Goal: Information Seeking & Learning: Learn about a topic

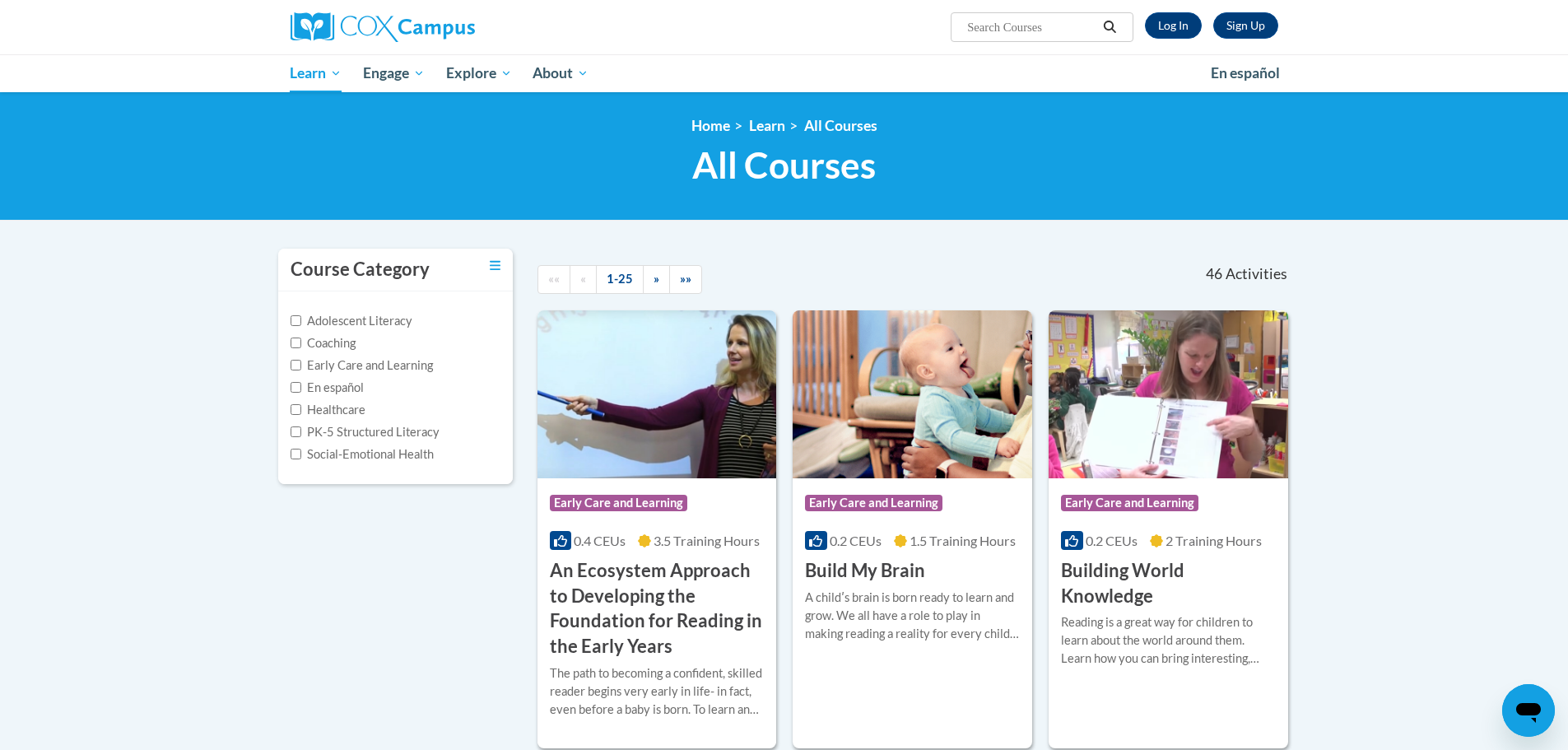
click at [1016, 31] on input "Search..." at bounding box center [1031, 28] width 132 height 20
click at [1187, 25] on link "Log In" at bounding box center [1173, 25] width 57 height 26
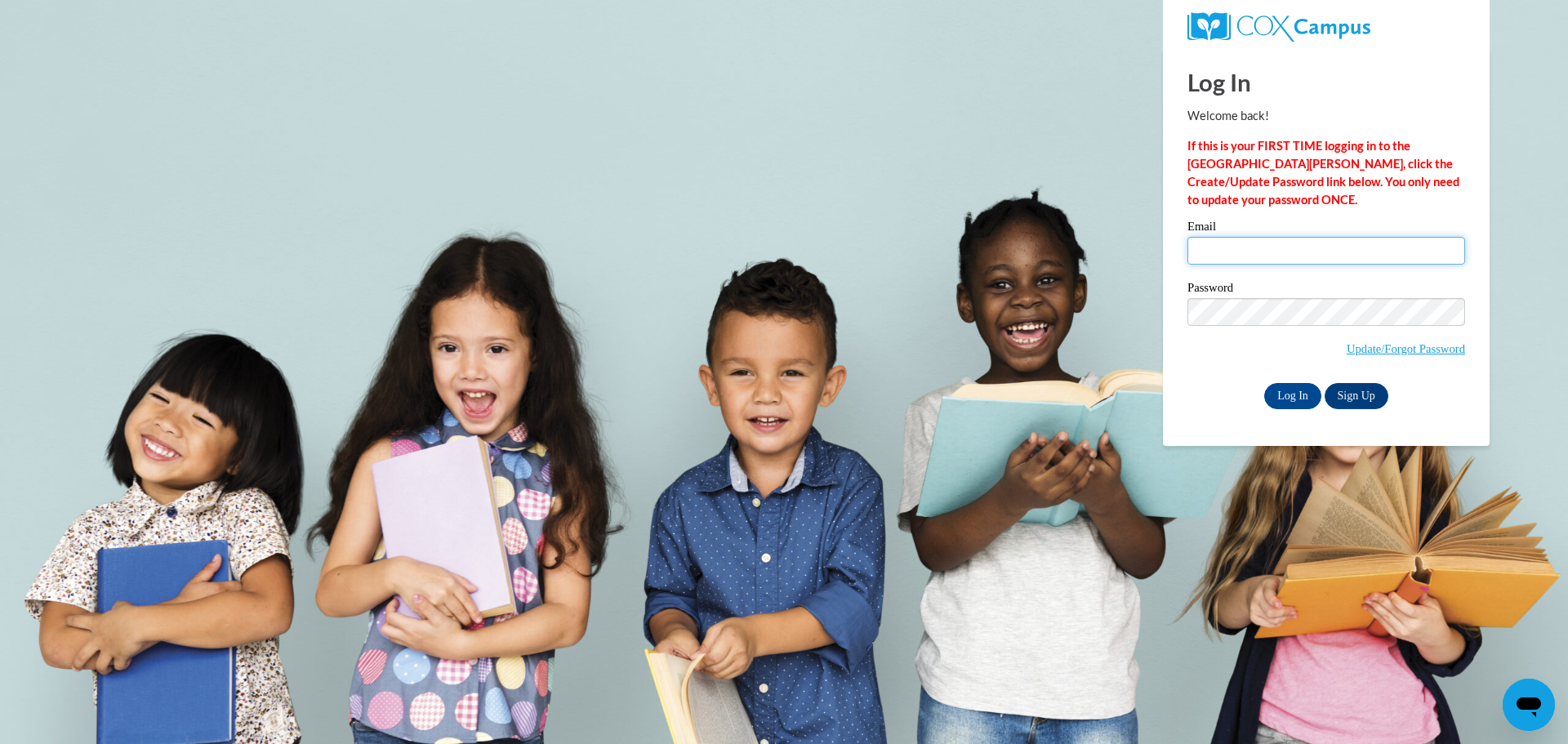
click at [1227, 237] on input "Email" at bounding box center [1326, 250] width 277 height 27
type input "mary-luisa.berges@students.cau.edu"
click at [1287, 391] on input "Log In" at bounding box center [1292, 396] width 57 height 26
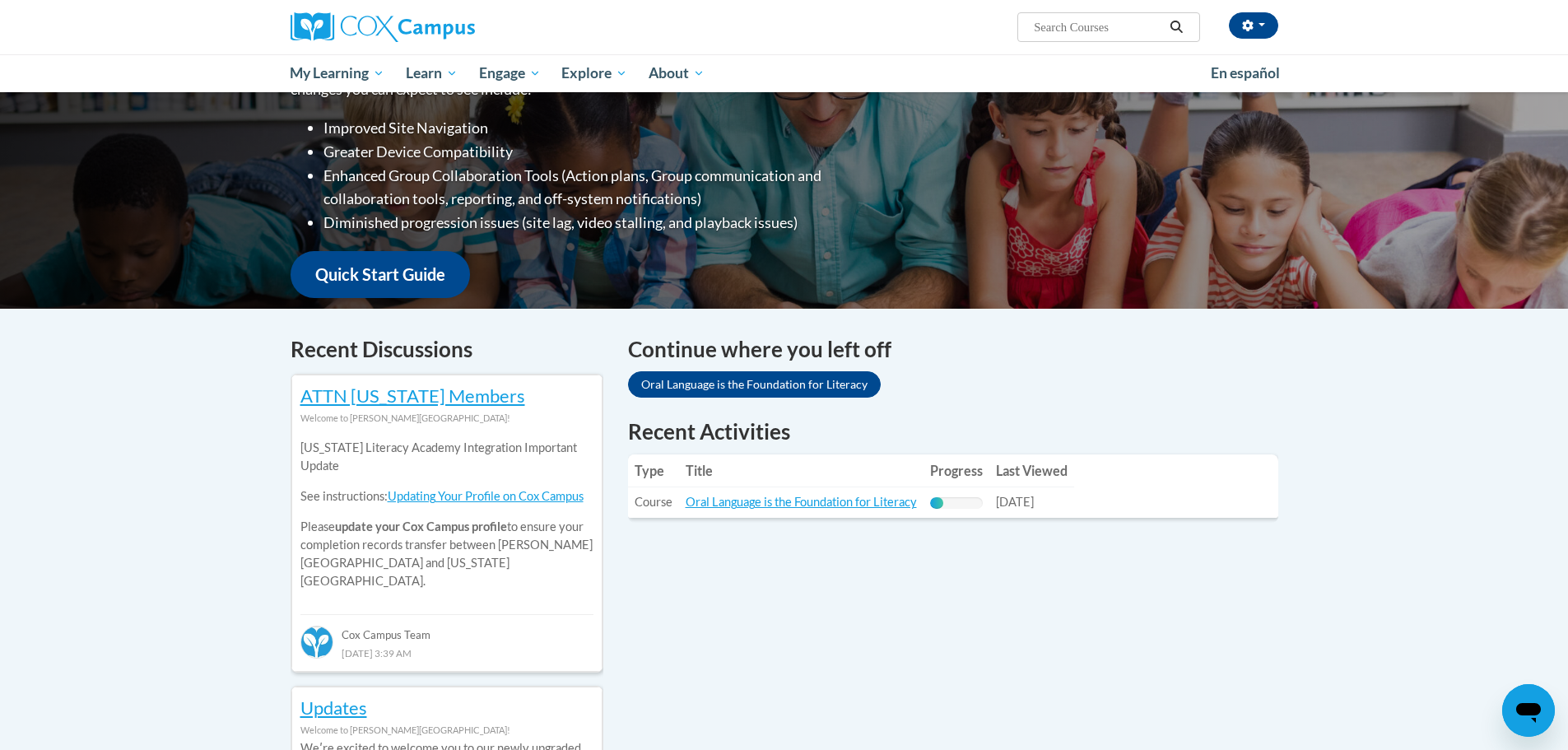
scroll to position [270, 0]
click at [821, 382] on link "Oral Language is the Foundation for Literacy" at bounding box center [754, 383] width 253 height 26
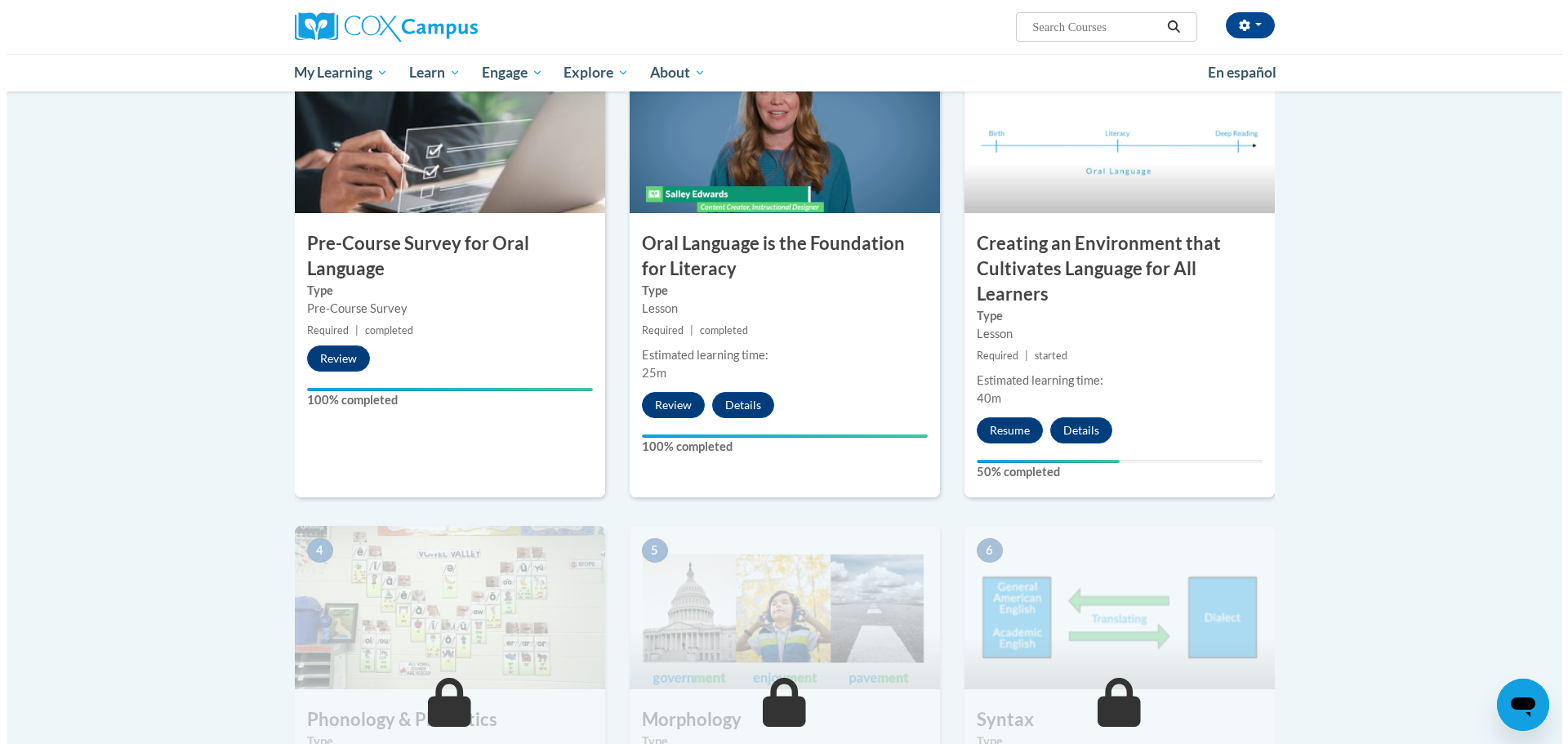
scroll to position [370, 0]
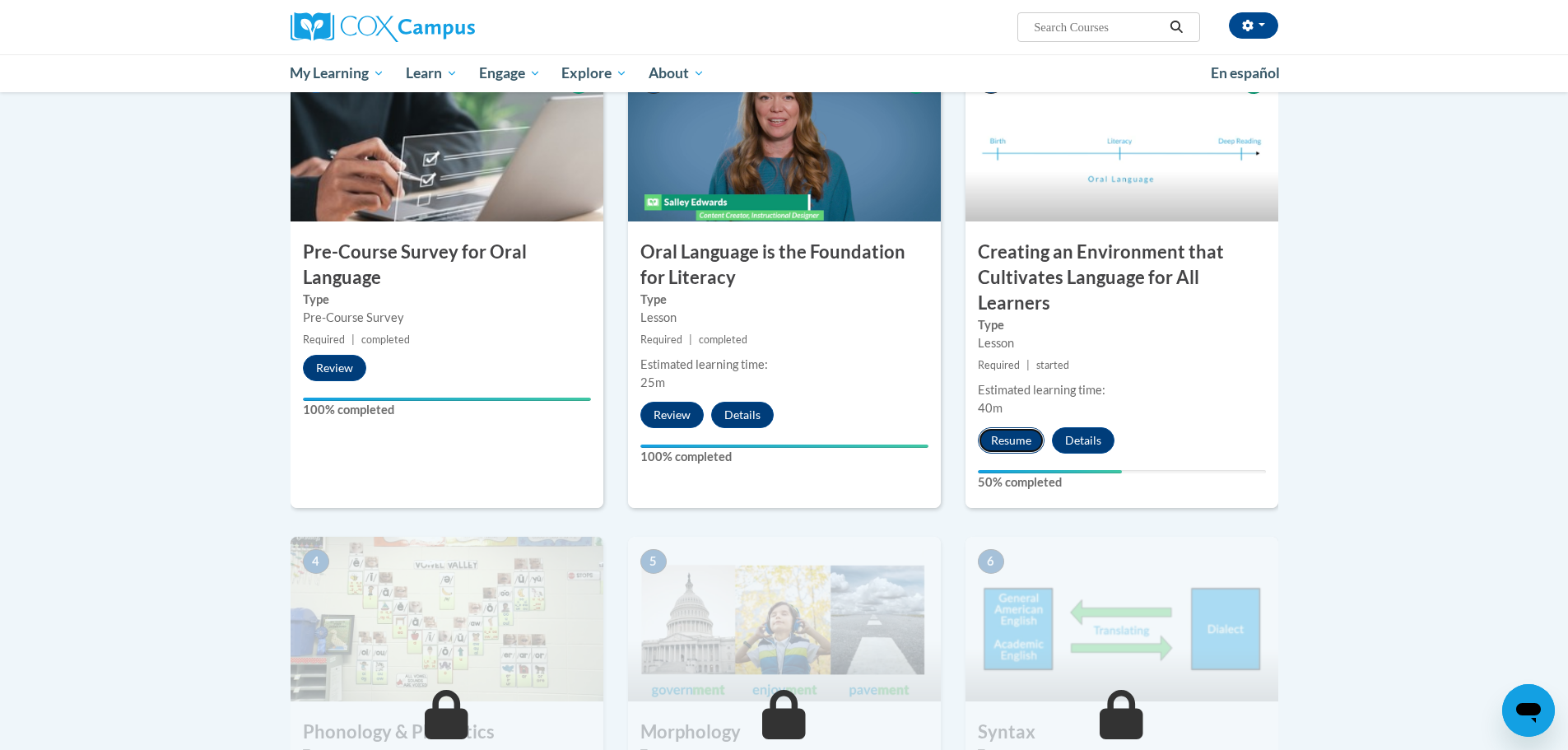
click at [1033, 446] on button "Resume" at bounding box center [1011, 440] width 66 height 26
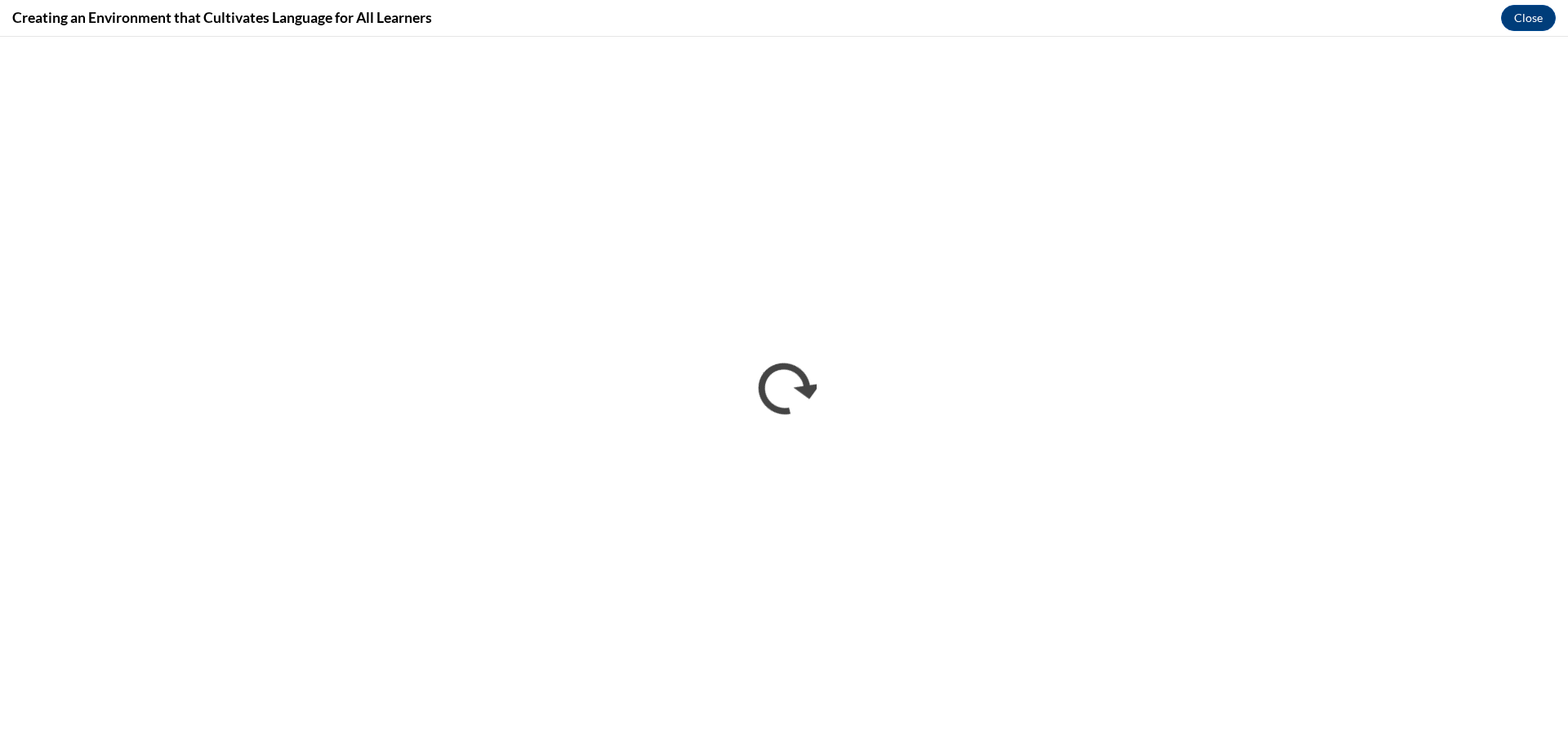
scroll to position [0, 0]
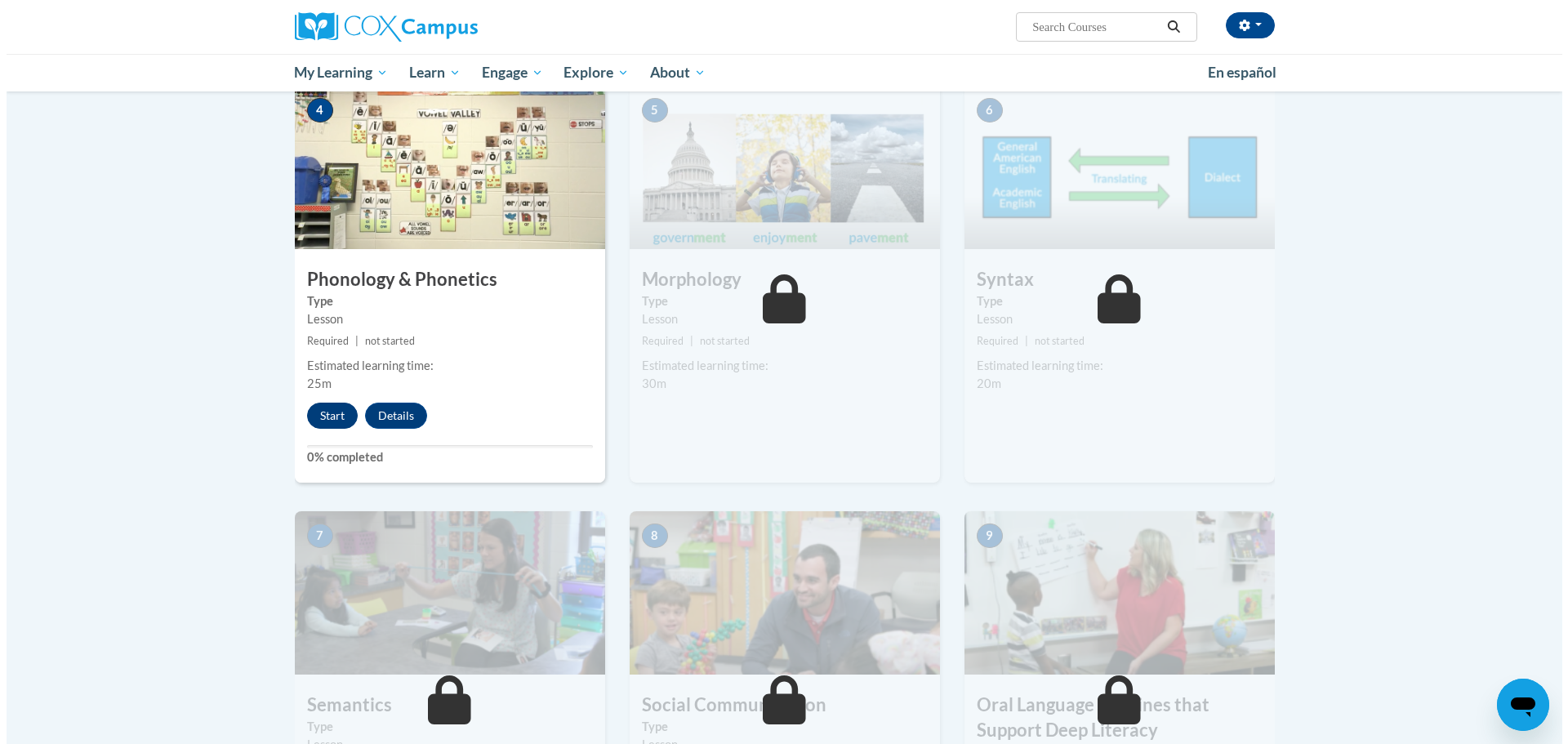
scroll to position [816, 0]
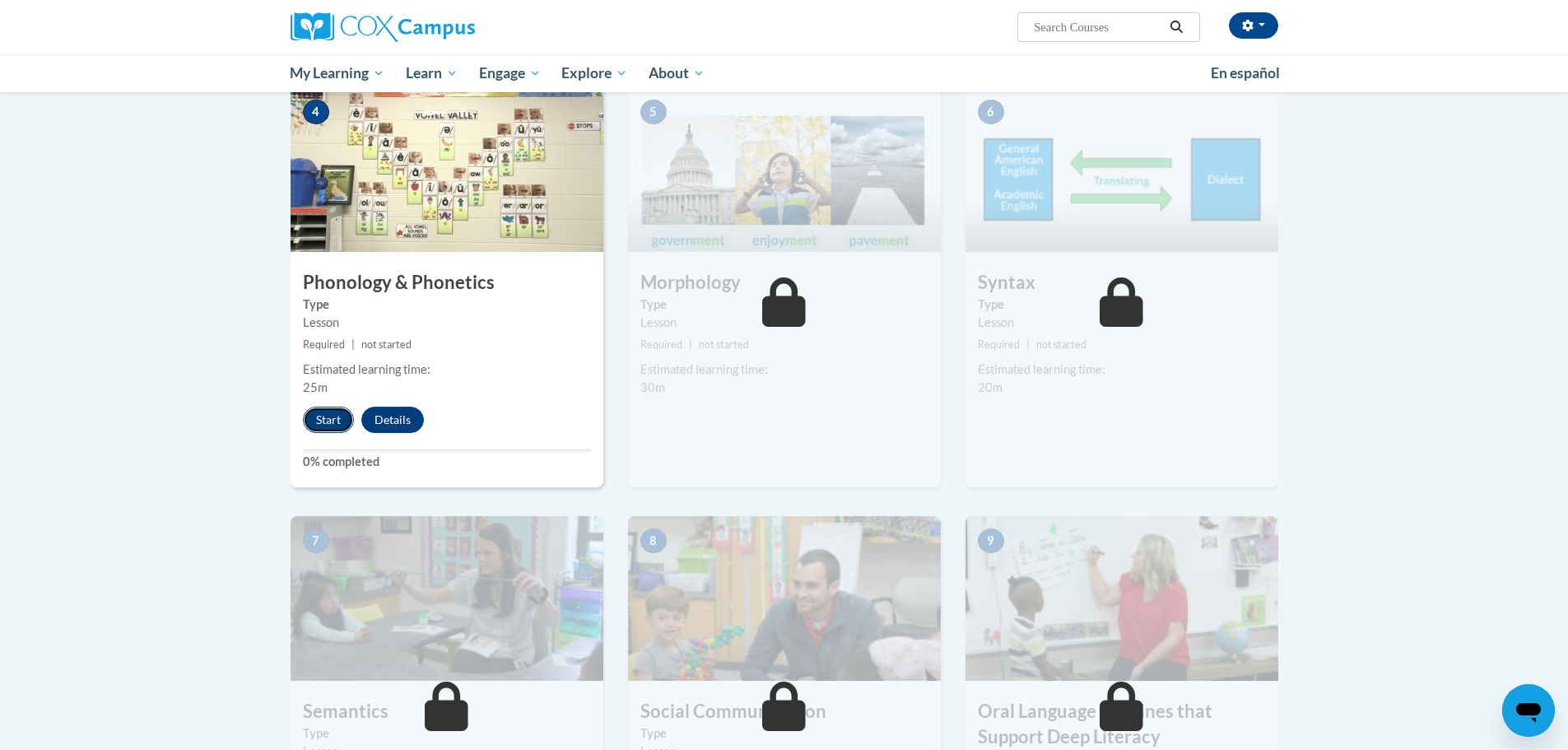
click at [332, 423] on button "Start" at bounding box center [328, 420] width 51 height 26
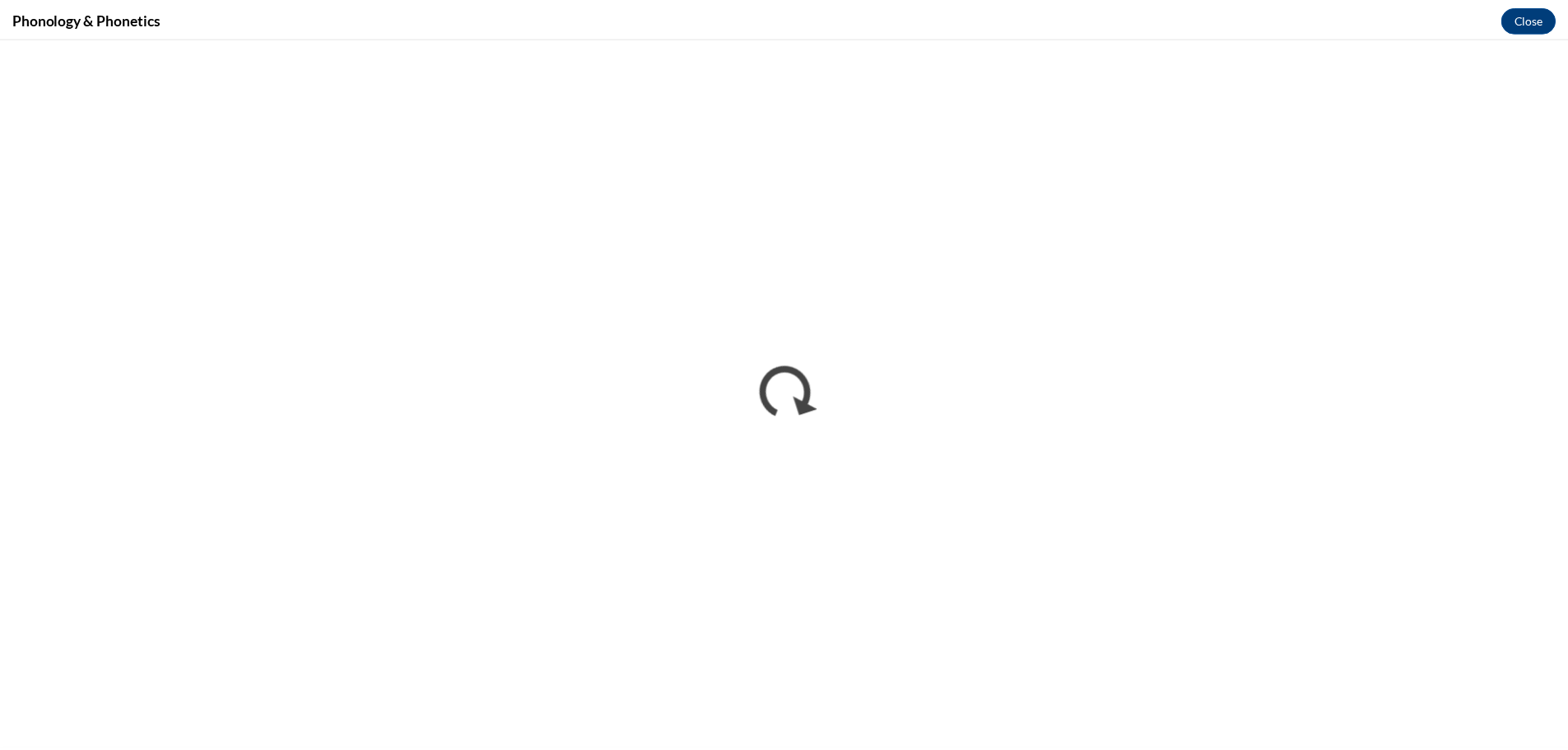
scroll to position [0, 0]
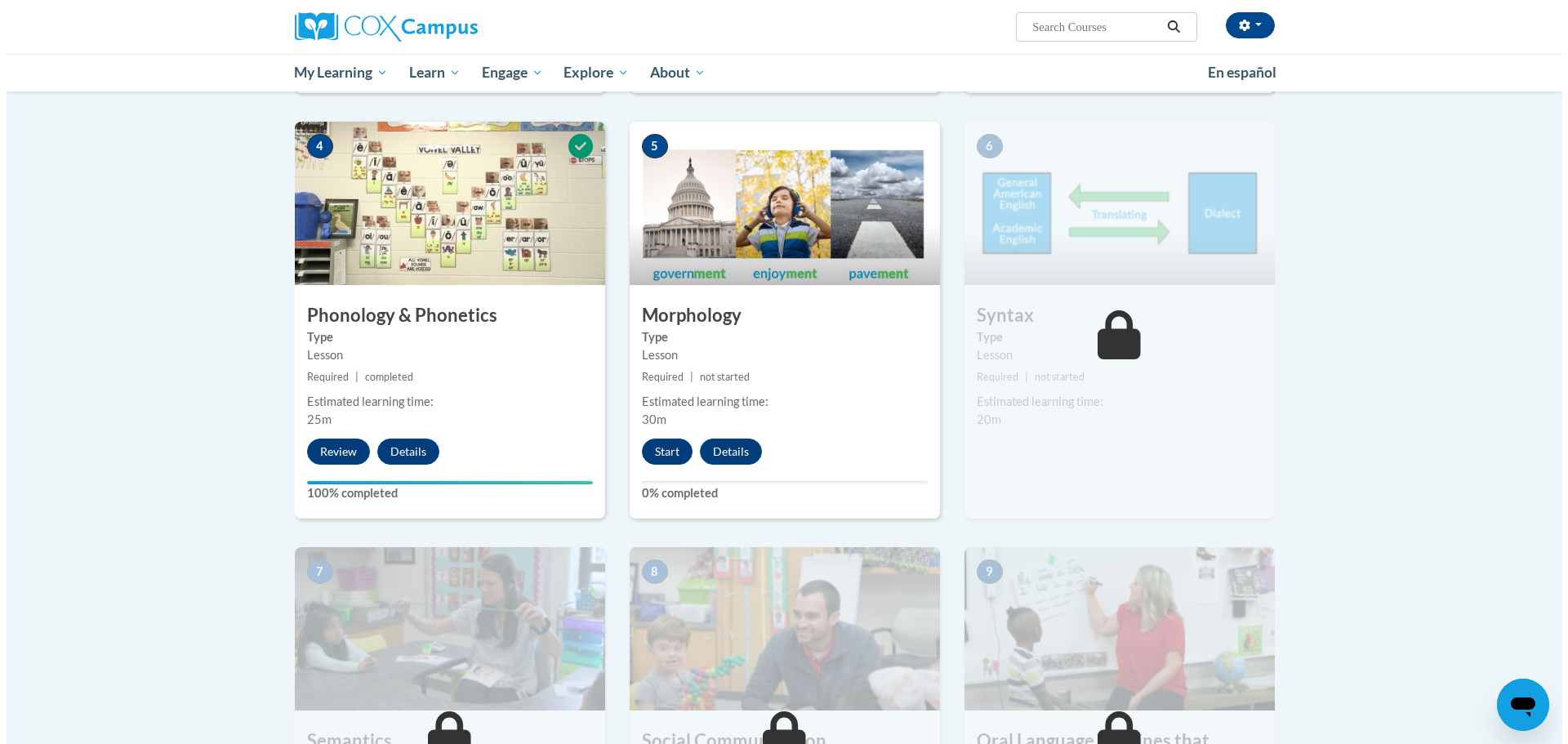
scroll to position [782, 0]
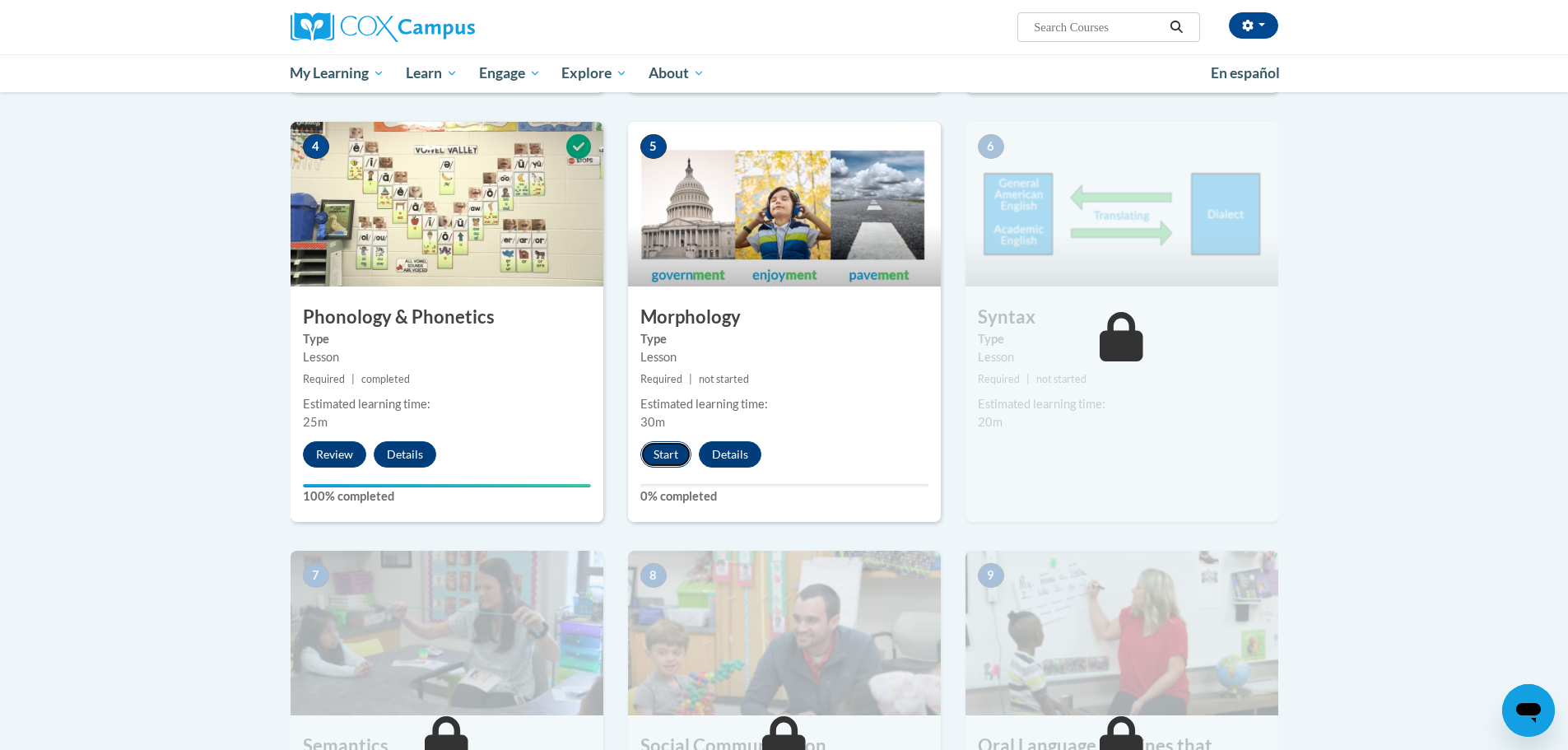
click at [675, 455] on button "Start" at bounding box center [666, 454] width 51 height 26
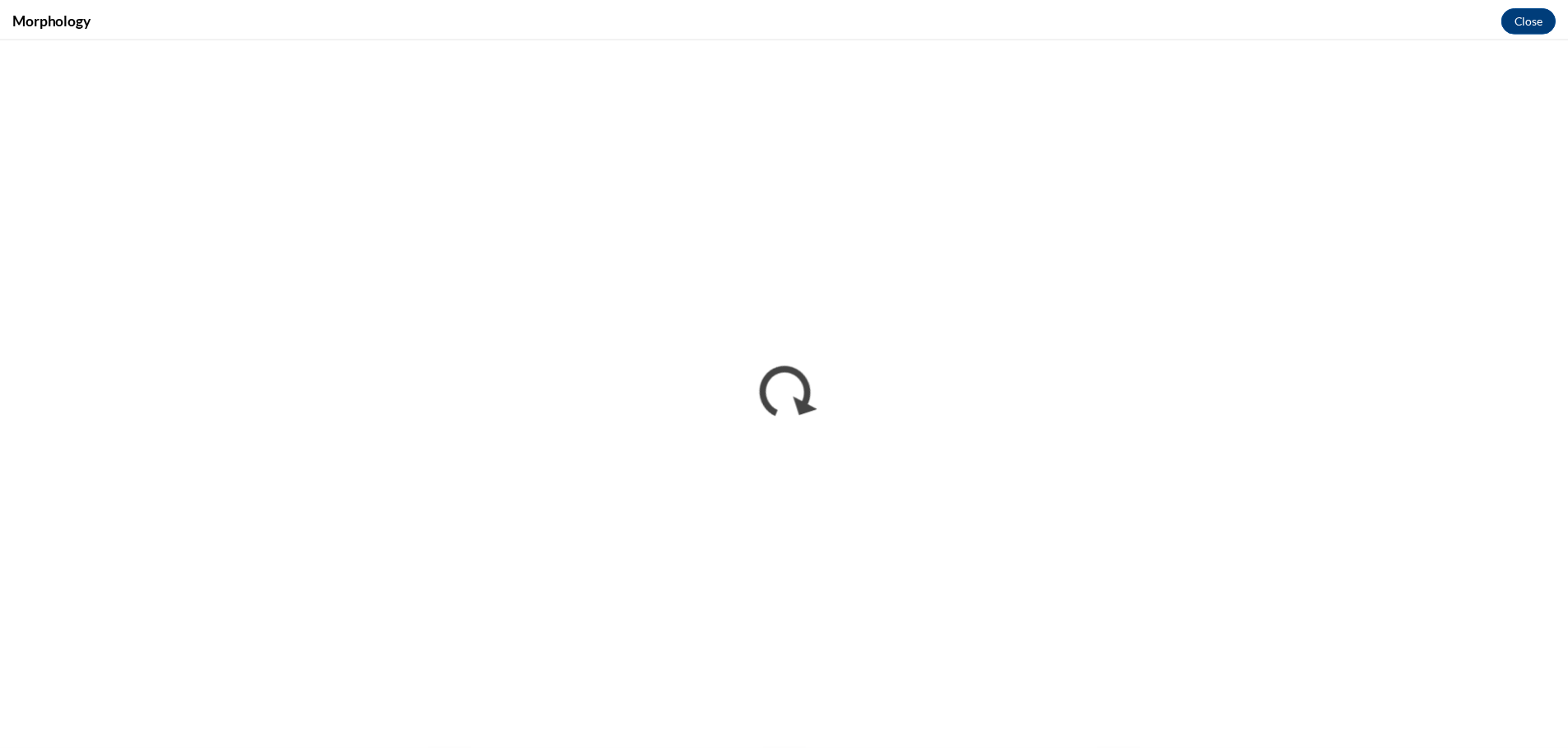
scroll to position [0, 0]
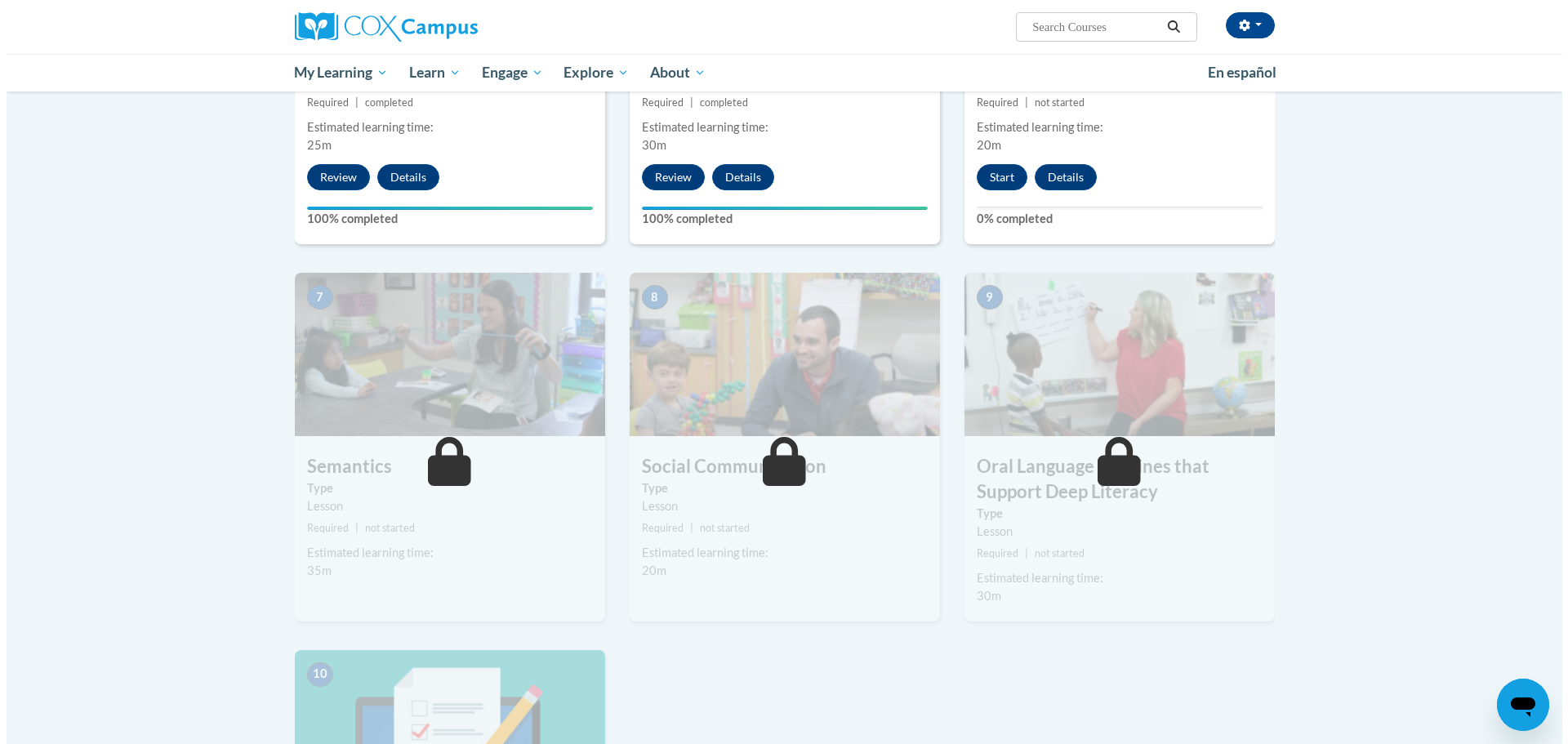
scroll to position [1044, 0]
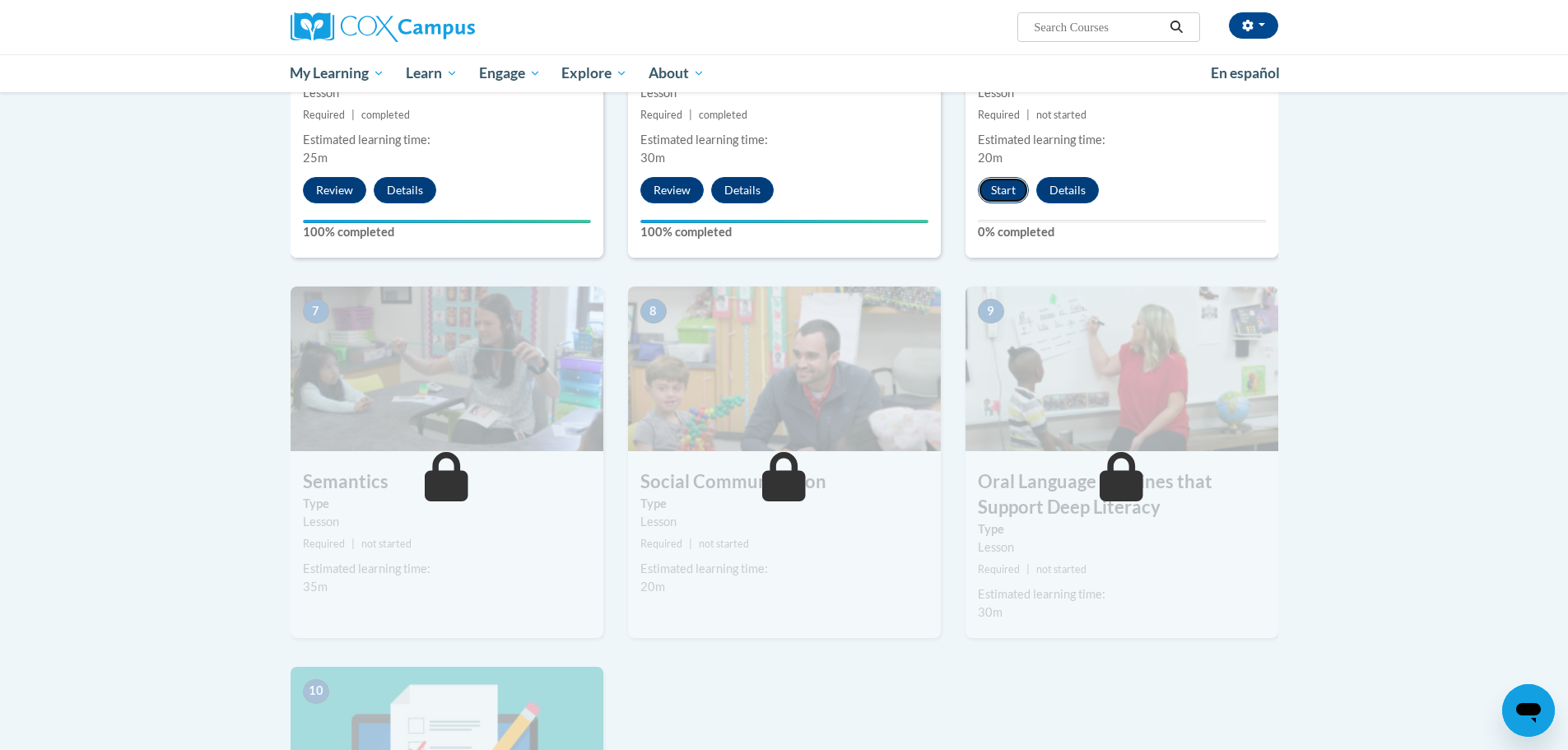
click at [991, 194] on button "Start" at bounding box center [1003, 190] width 51 height 26
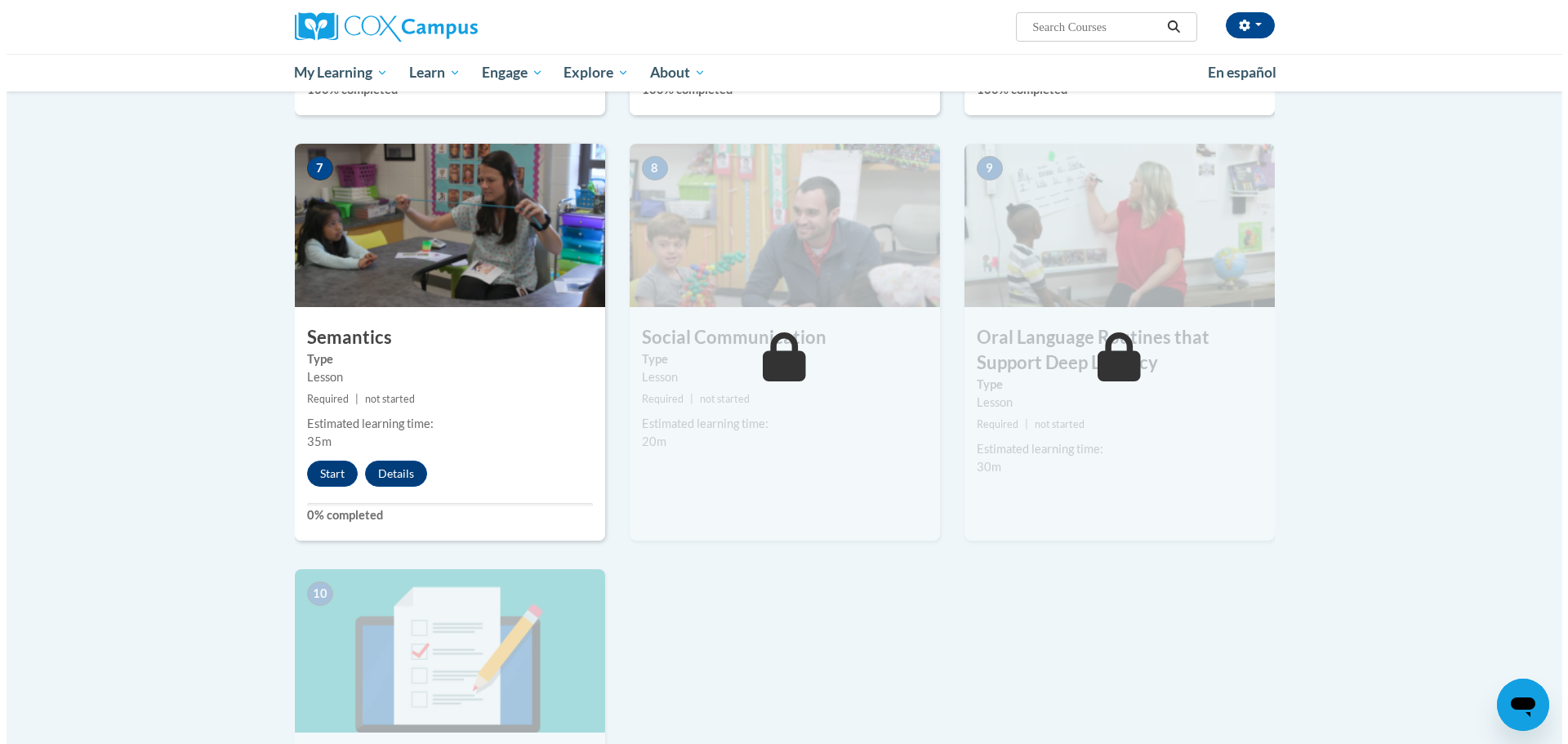
scroll to position [1186, 0]
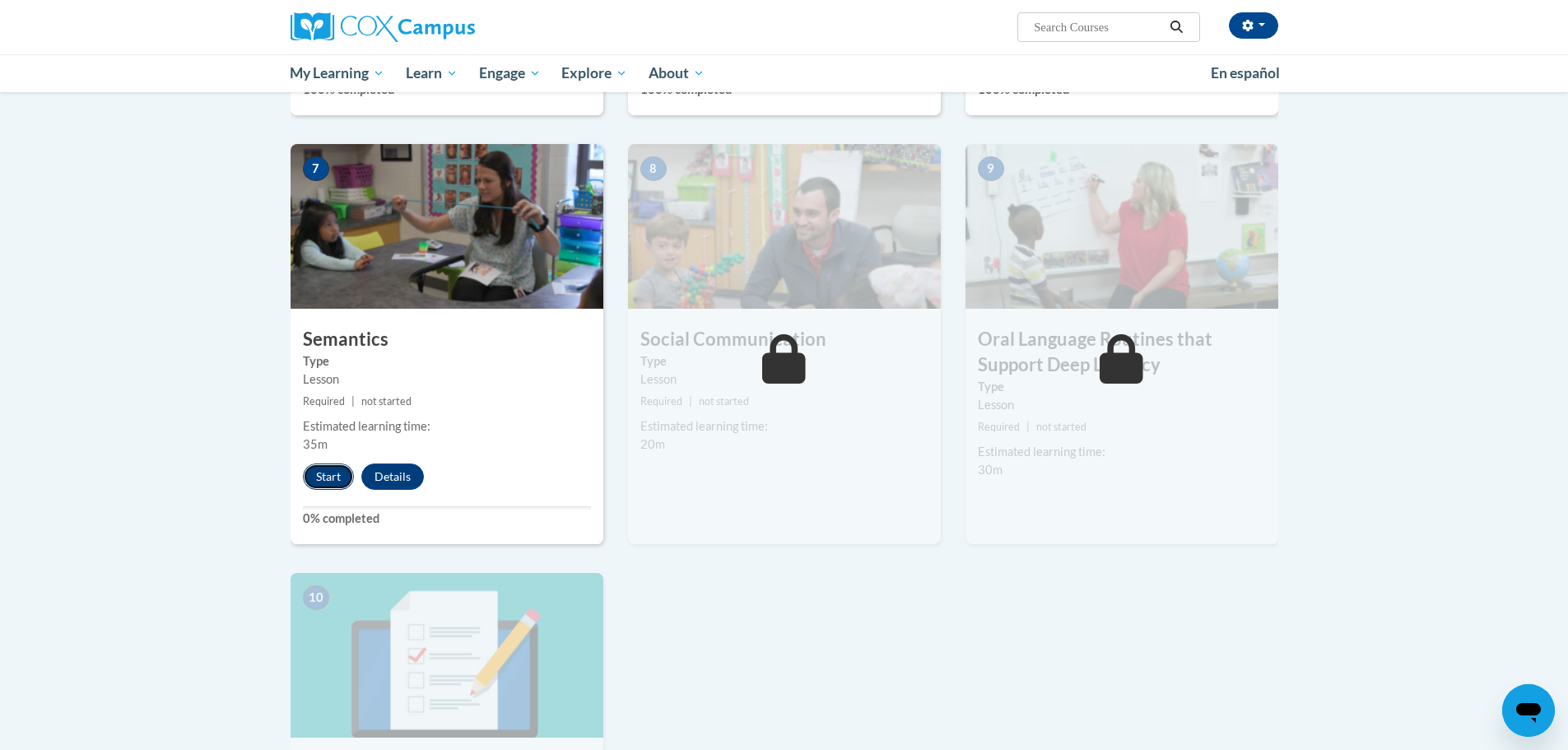
click at [334, 476] on button "Start" at bounding box center [328, 476] width 51 height 26
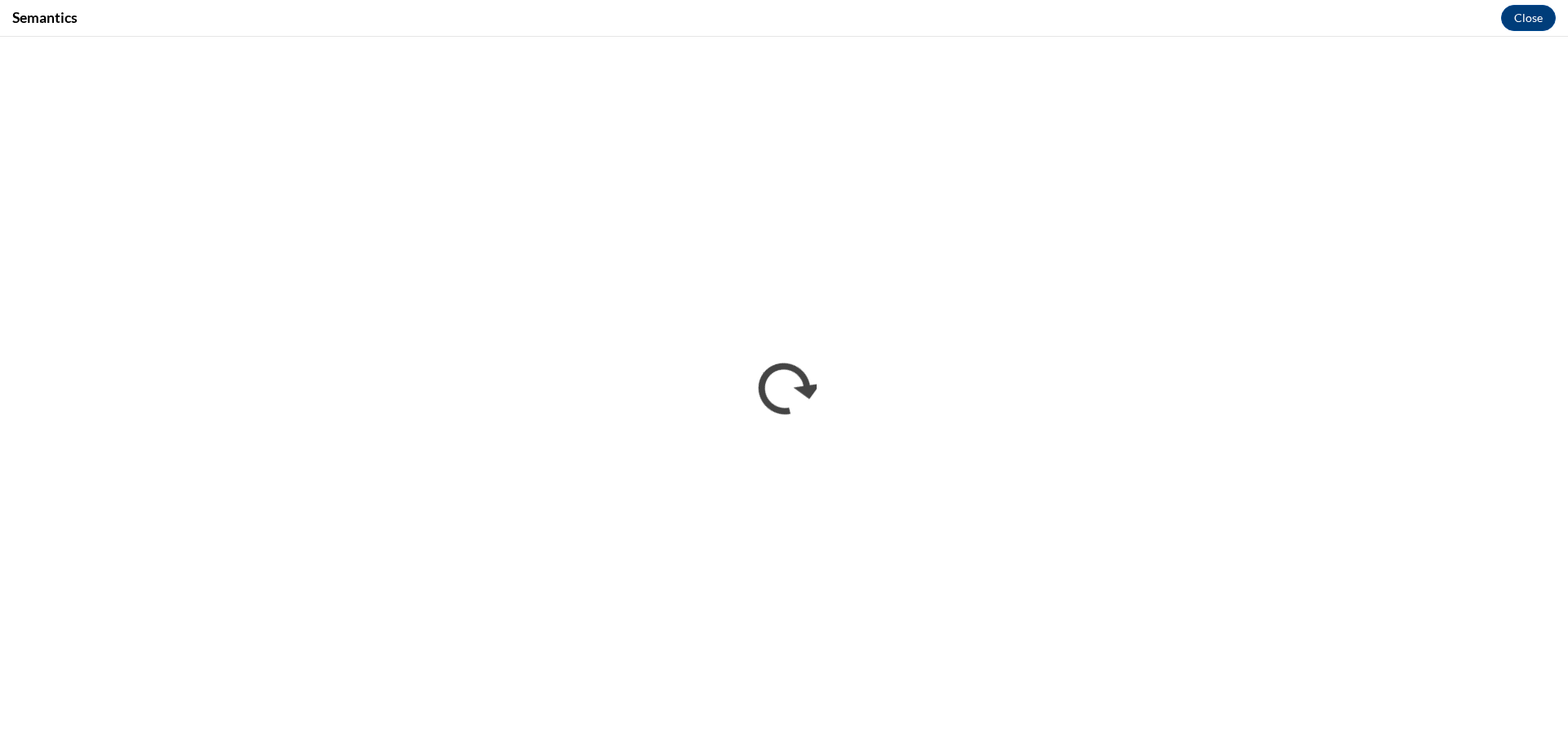
scroll to position [0, 0]
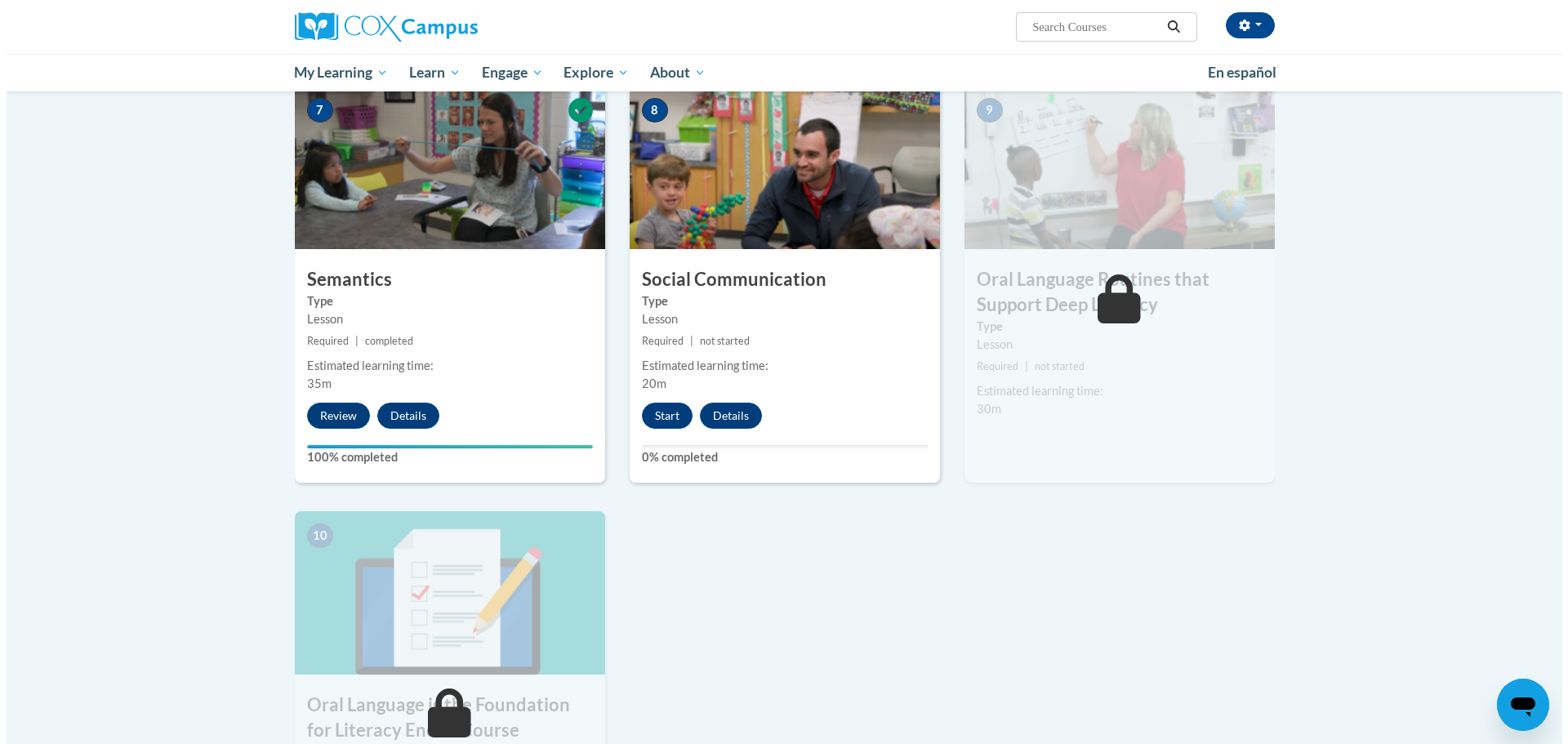
scroll to position [1276, 0]
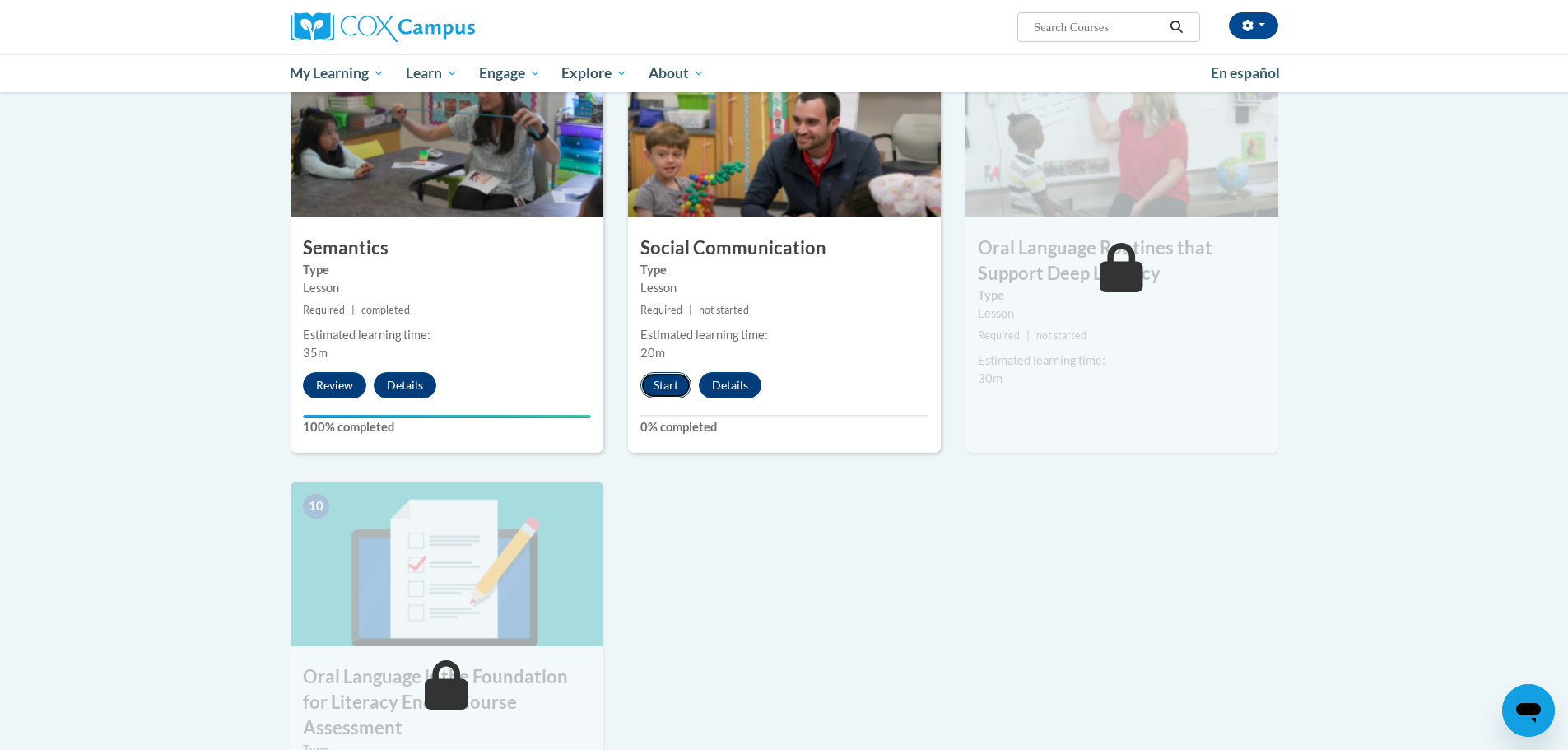
click at [670, 390] on button "Start" at bounding box center [666, 385] width 51 height 26
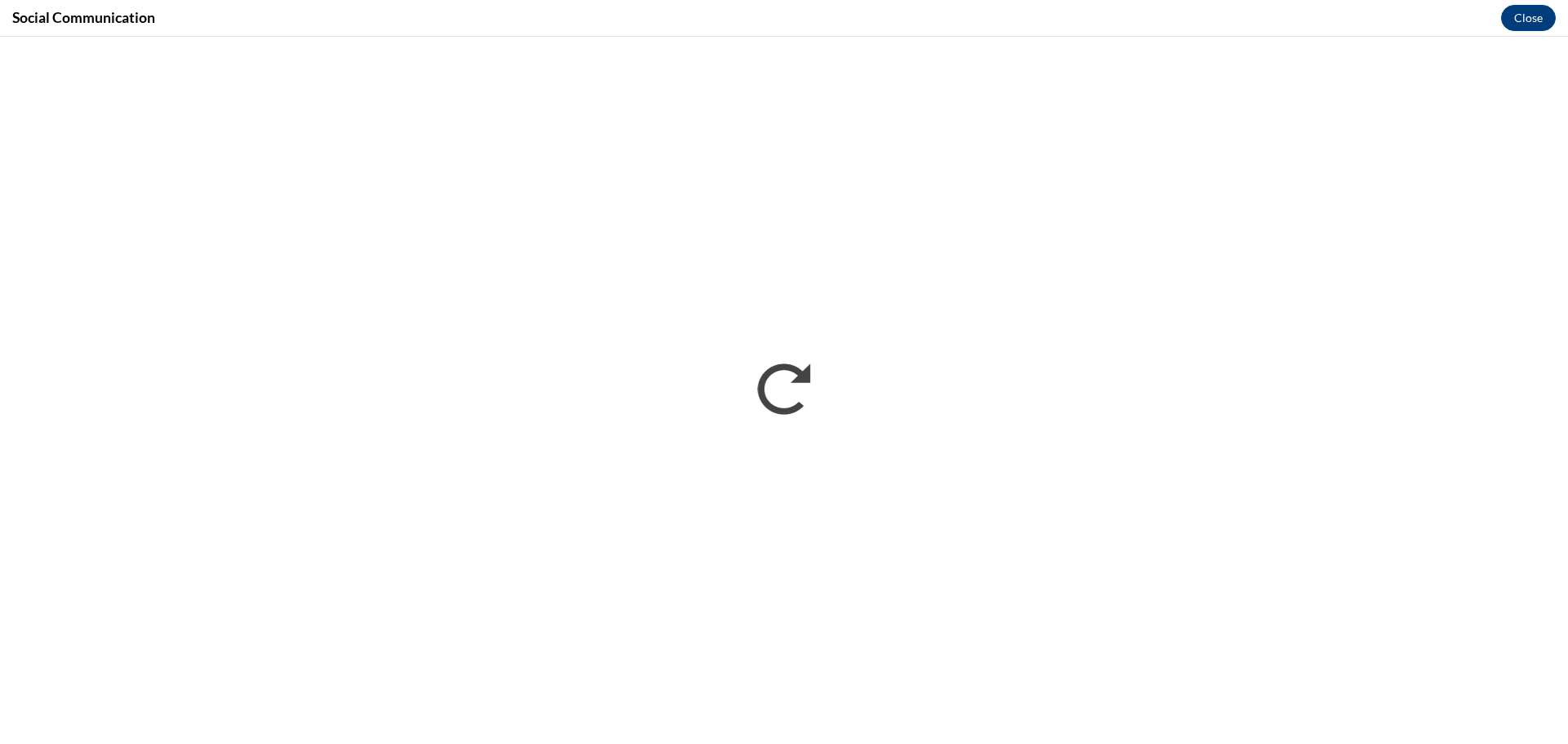
scroll to position [0, 0]
